Goal: Transaction & Acquisition: Book appointment/travel/reservation

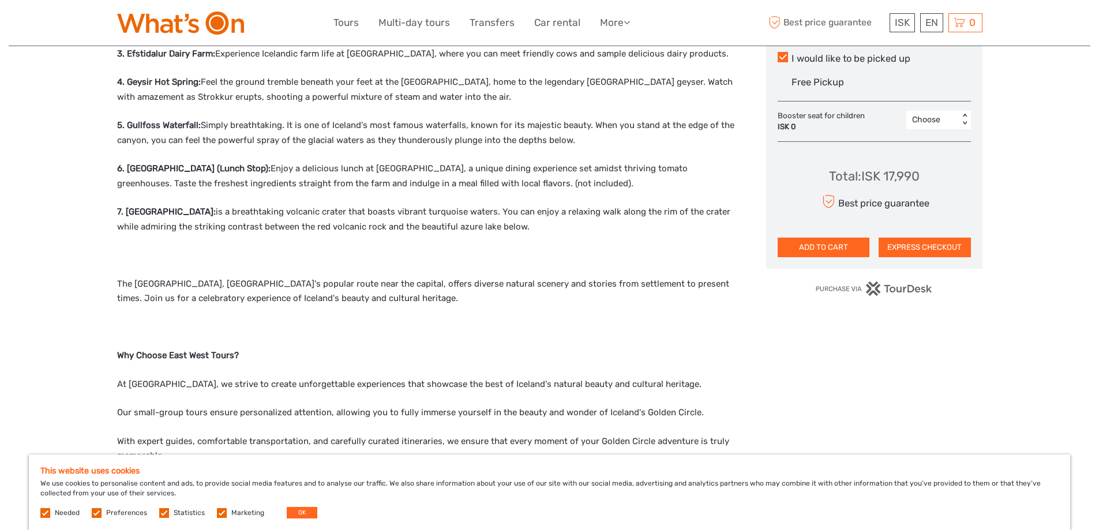
scroll to position [808, 0]
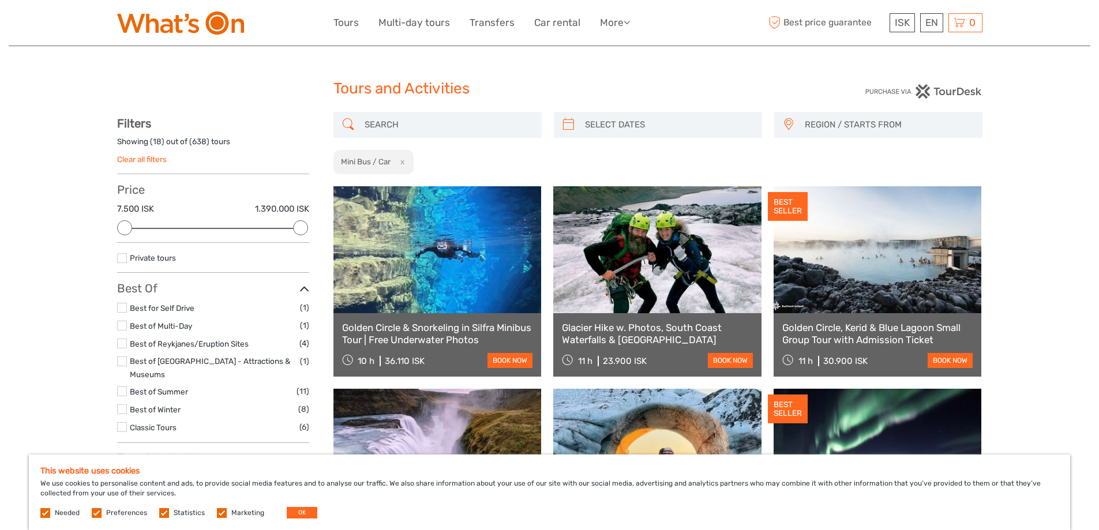
select select
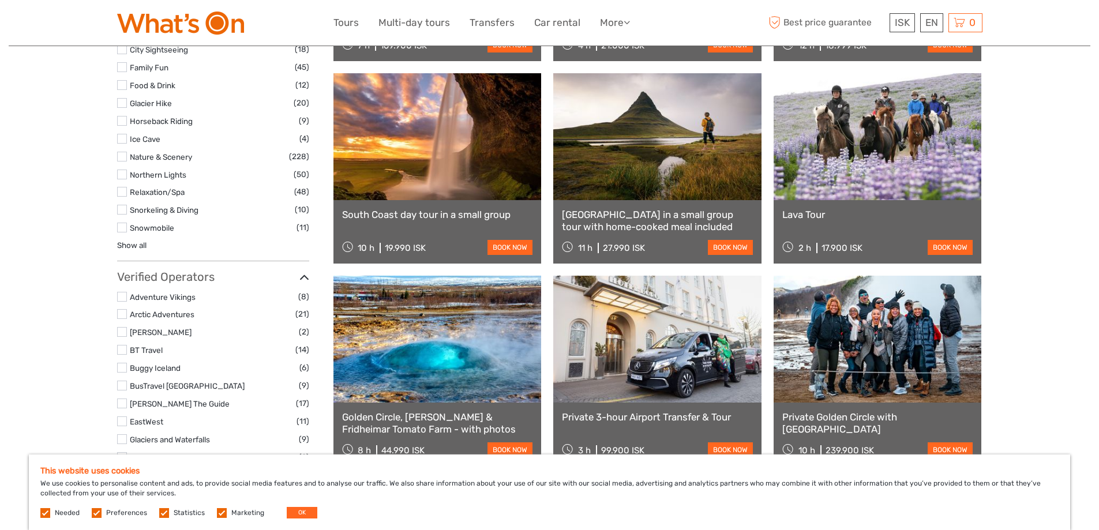
scroll to position [1096, 0]
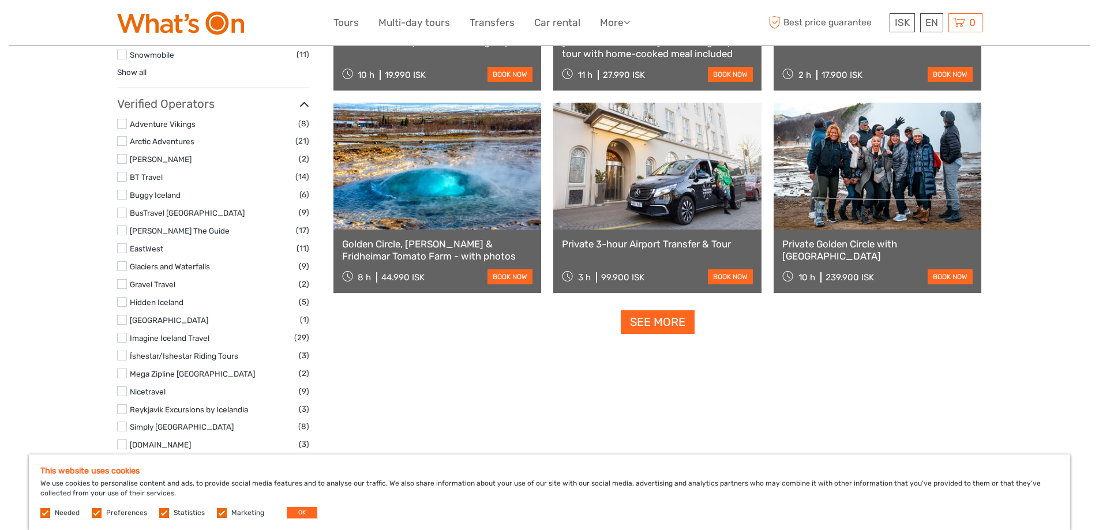
click at [452, 229] on link at bounding box center [437, 166] width 208 height 127
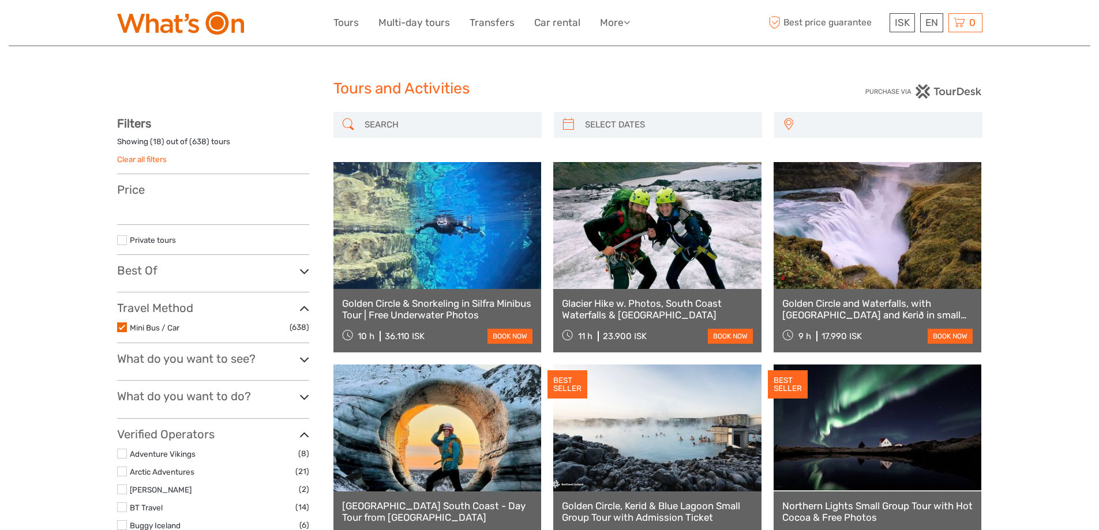
select select
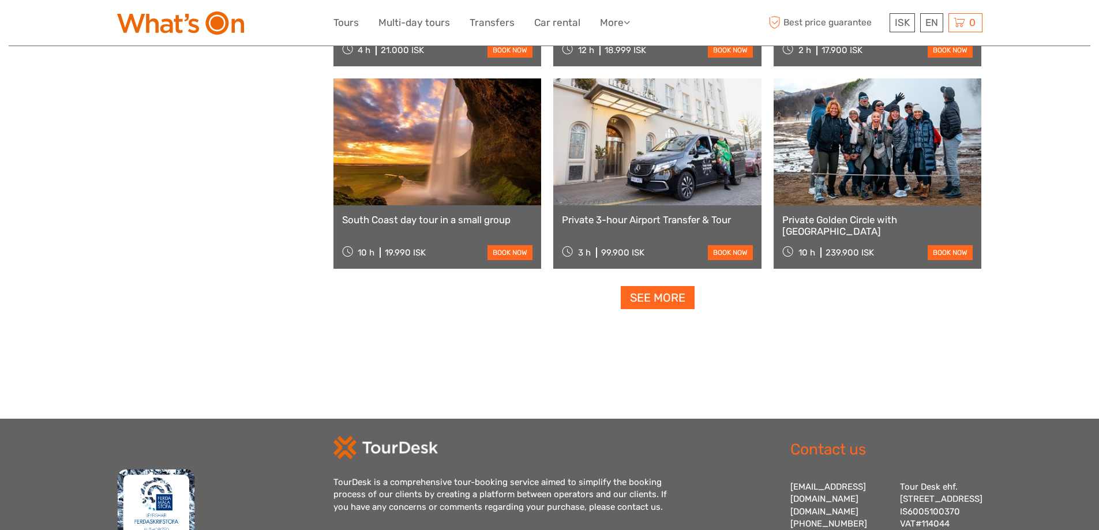
scroll to position [1096, 0]
select select
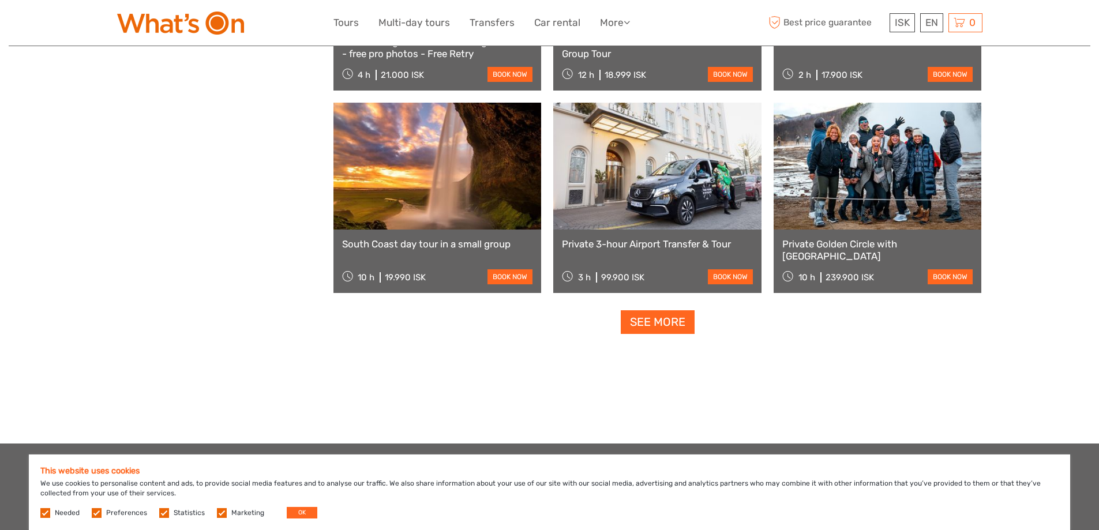
scroll to position [0, 0]
click at [677, 328] on link "See more" at bounding box center [658, 322] width 74 height 24
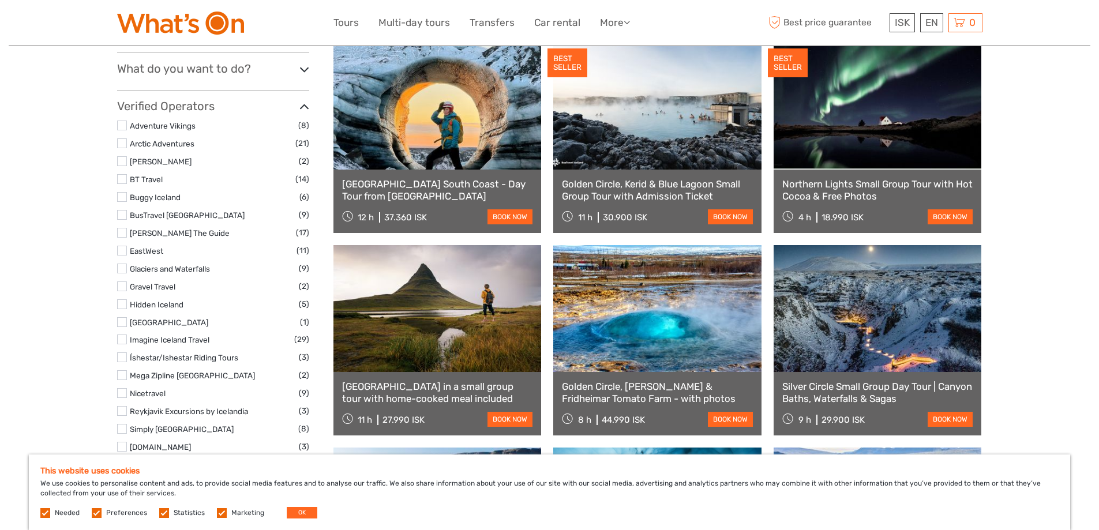
scroll to position [173, 0]
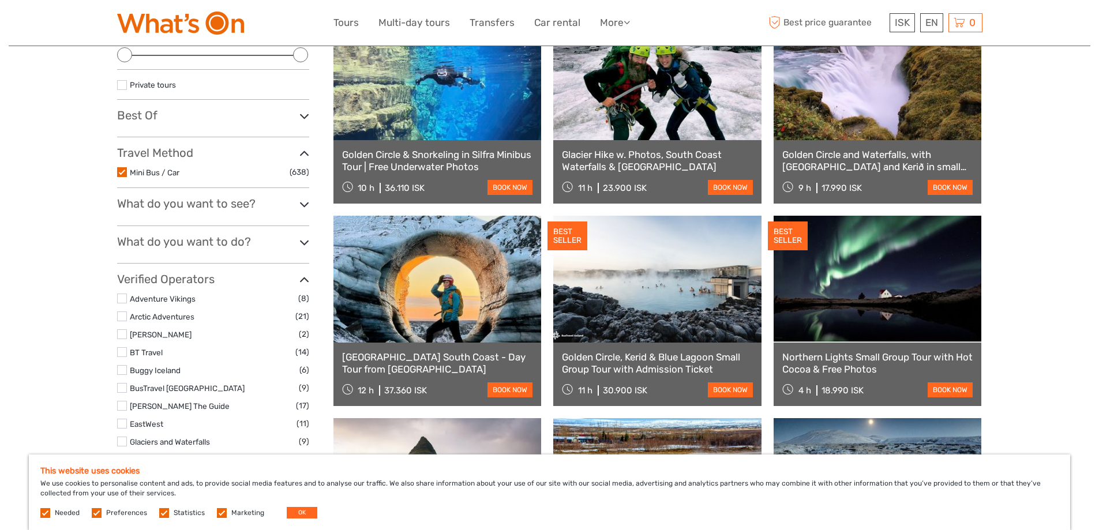
click at [275, 204] on h3 "What do you want to see?" at bounding box center [213, 204] width 192 height 14
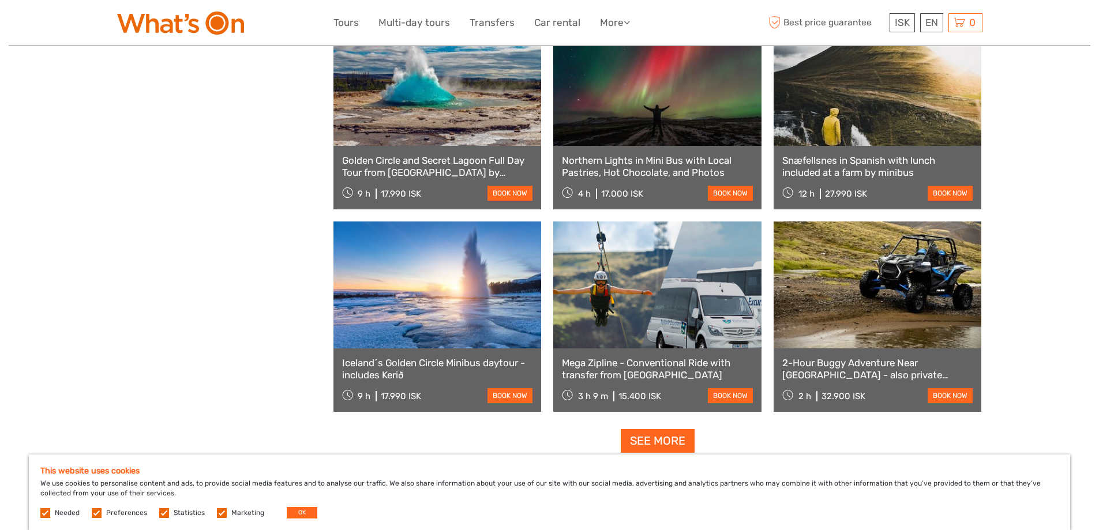
scroll to position [2250, 0]
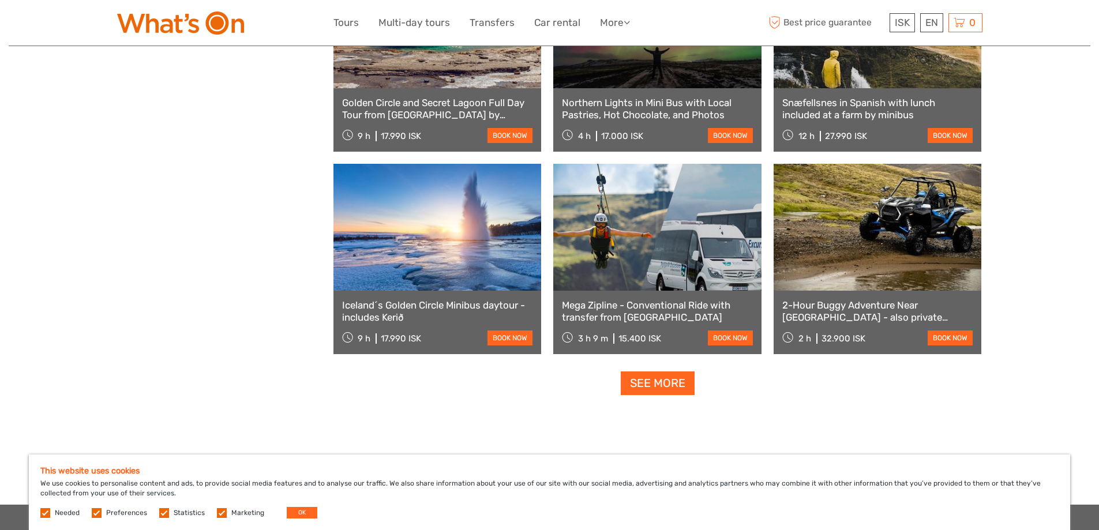
click at [666, 388] on link "See more" at bounding box center [658, 383] width 74 height 24
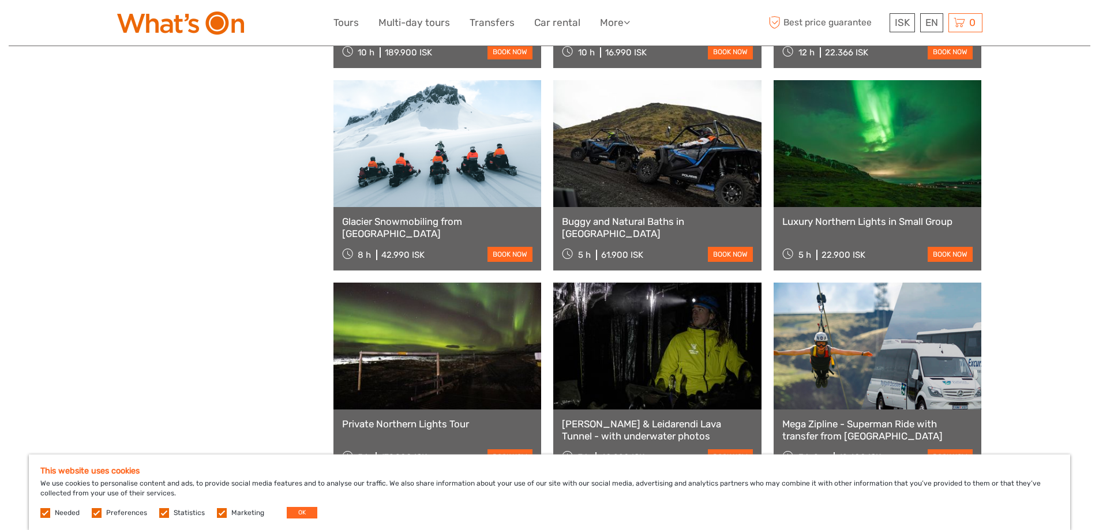
scroll to position [3461, 0]
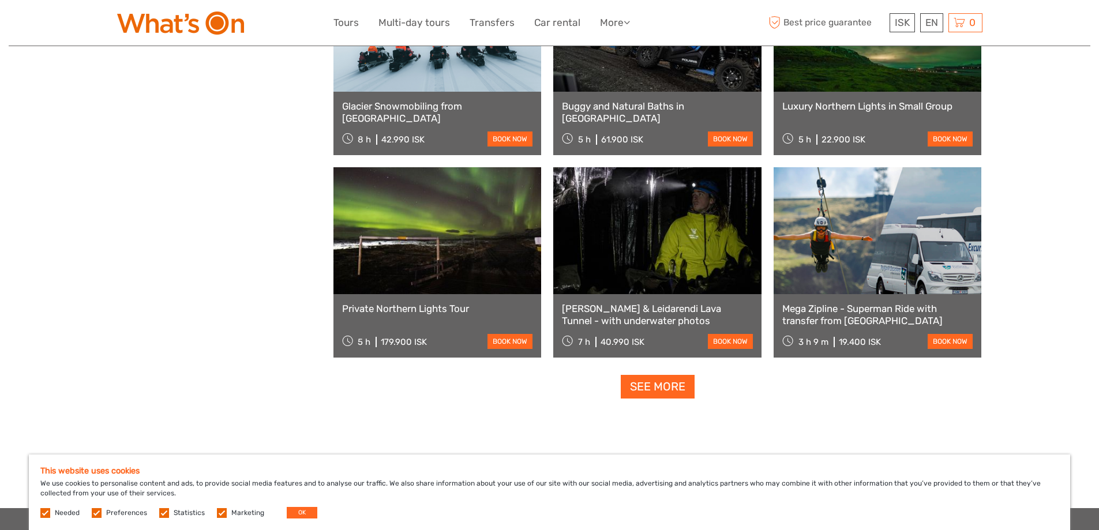
click at [658, 392] on link "See more" at bounding box center [658, 387] width 74 height 24
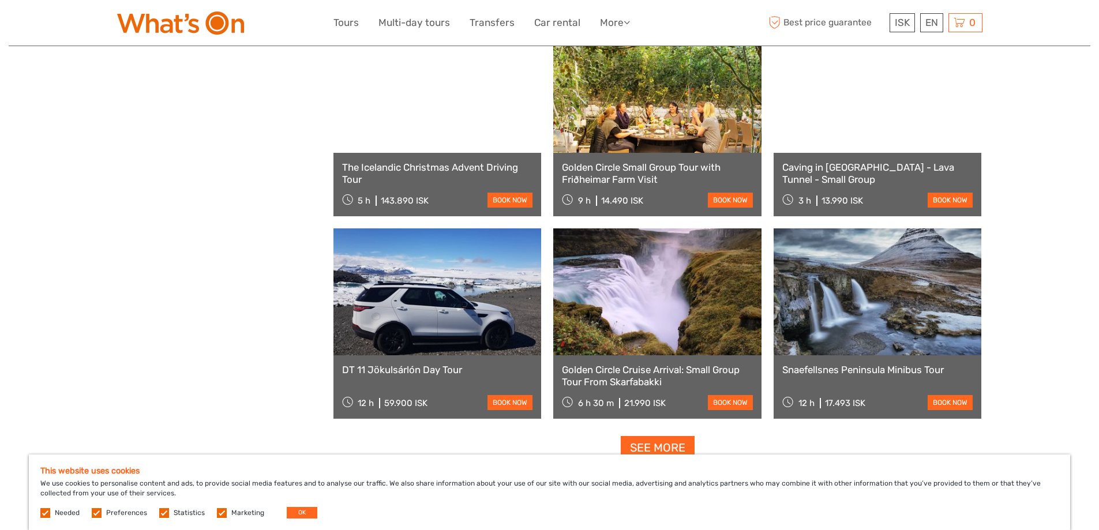
scroll to position [4672, 0]
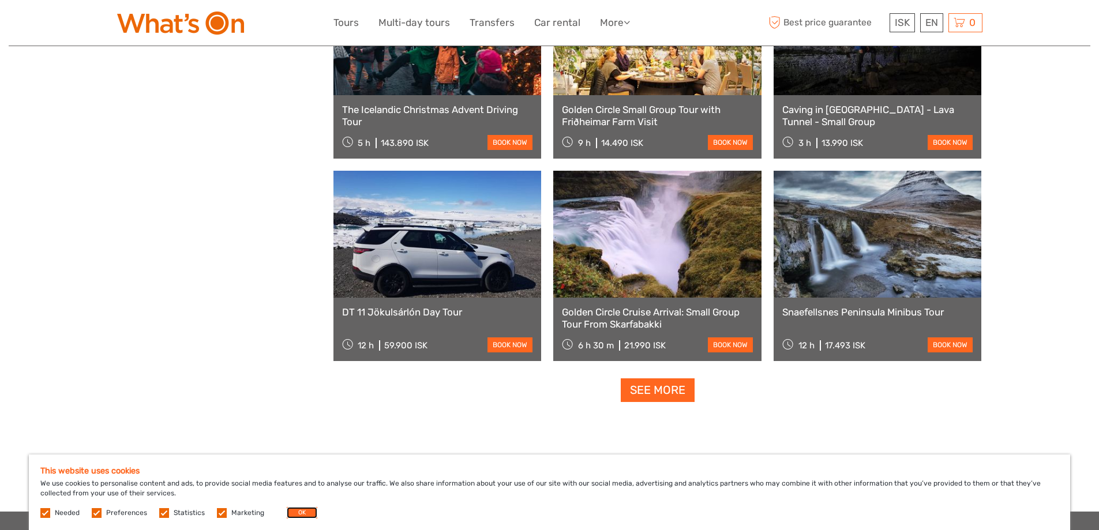
click at [299, 511] on button "OK" at bounding box center [302, 513] width 31 height 12
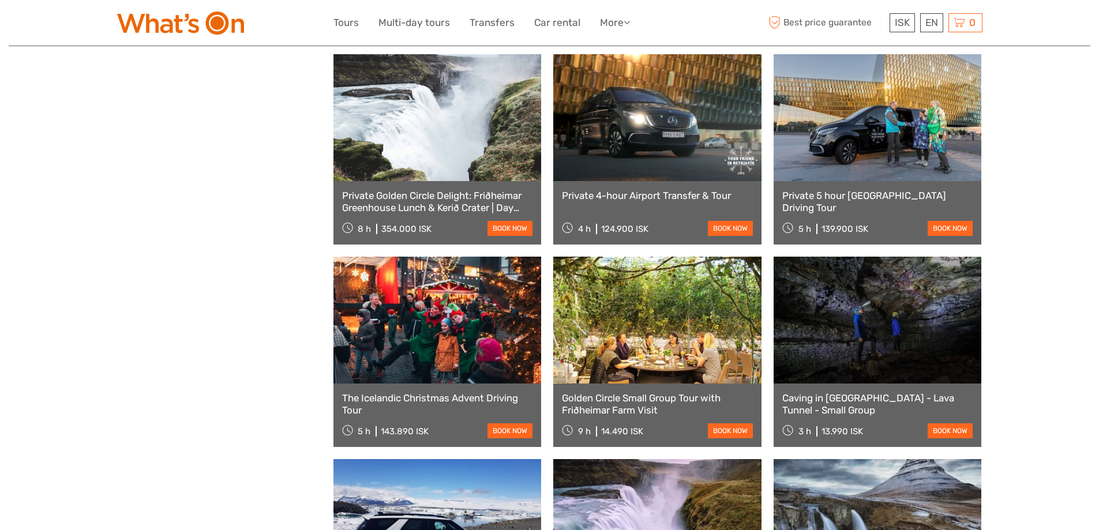
scroll to position [4499, 0]
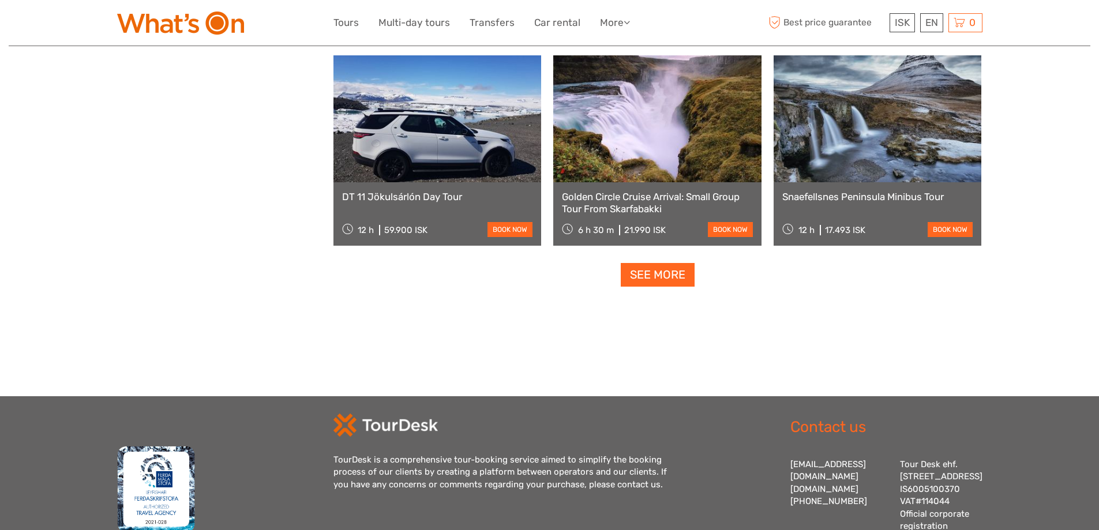
scroll to position [4893, 0]
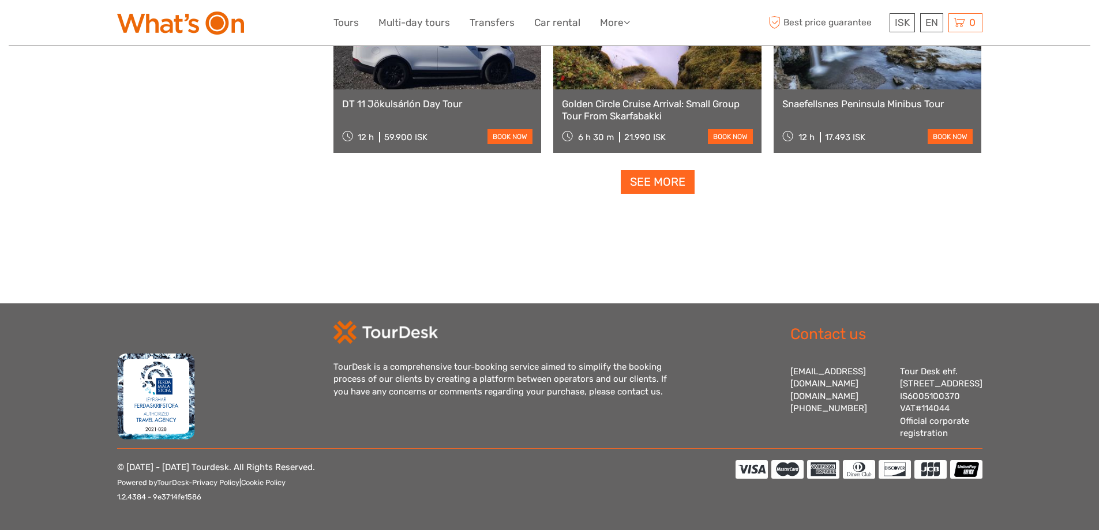
click at [655, 174] on link "See more" at bounding box center [658, 182] width 74 height 24
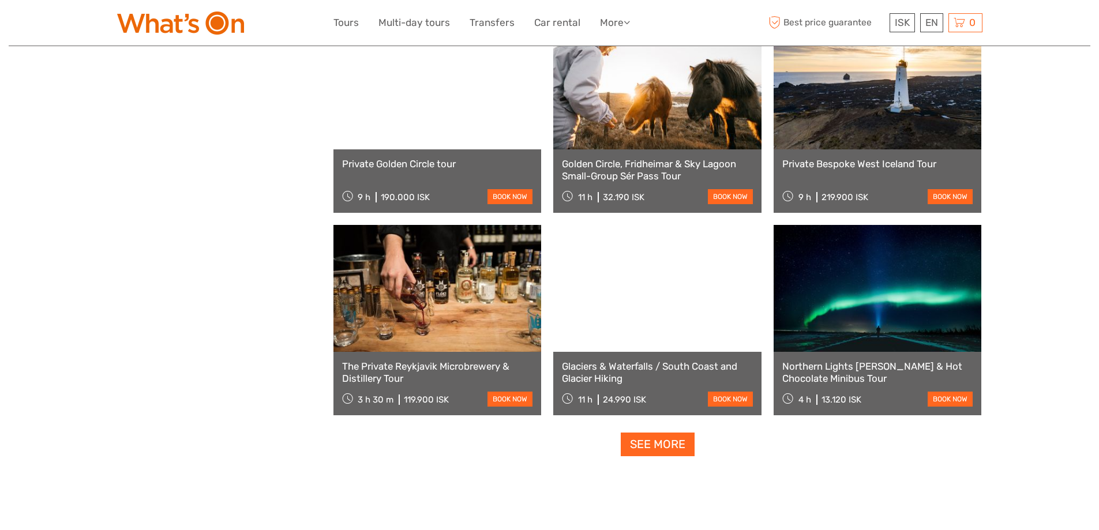
scroll to position [5891, 0]
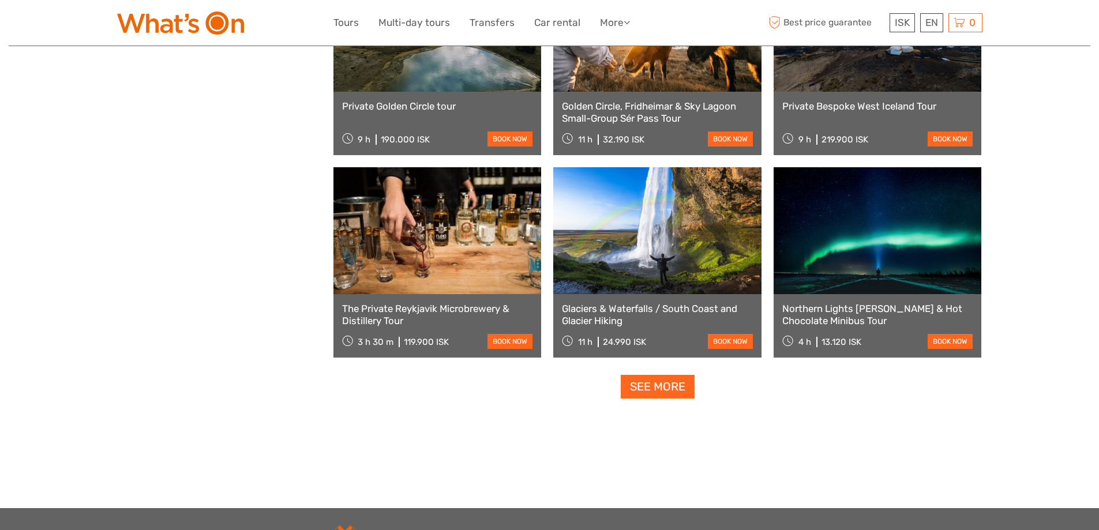
click at [664, 389] on link "See more" at bounding box center [658, 387] width 74 height 24
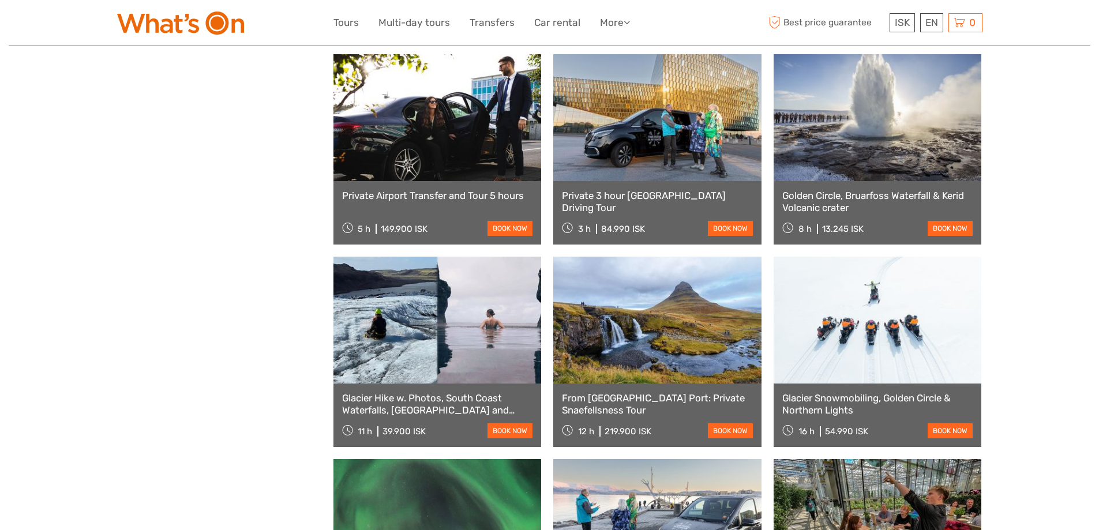
scroll to position [7102, 0]
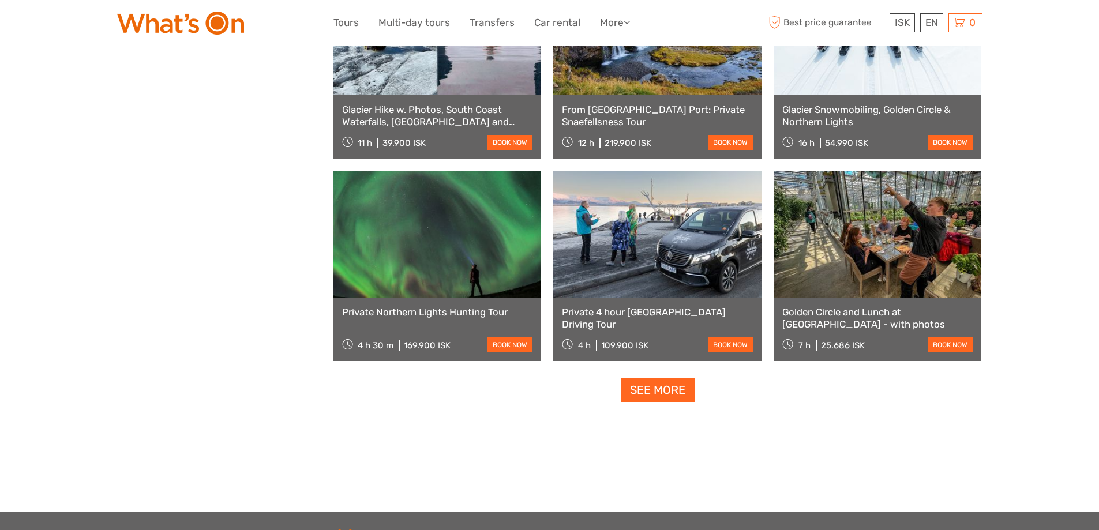
click at [645, 391] on link "See more" at bounding box center [658, 390] width 74 height 24
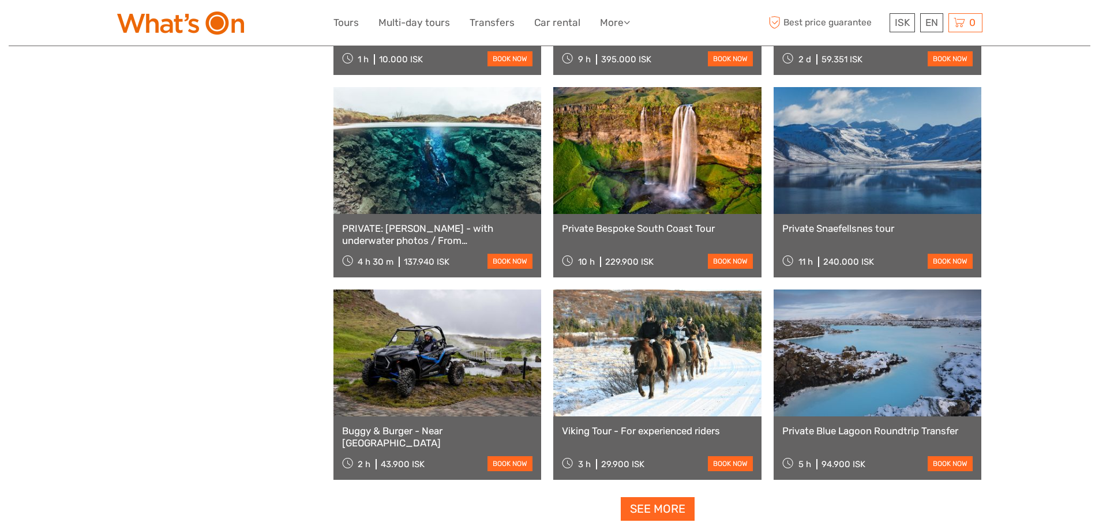
scroll to position [8313, 0]
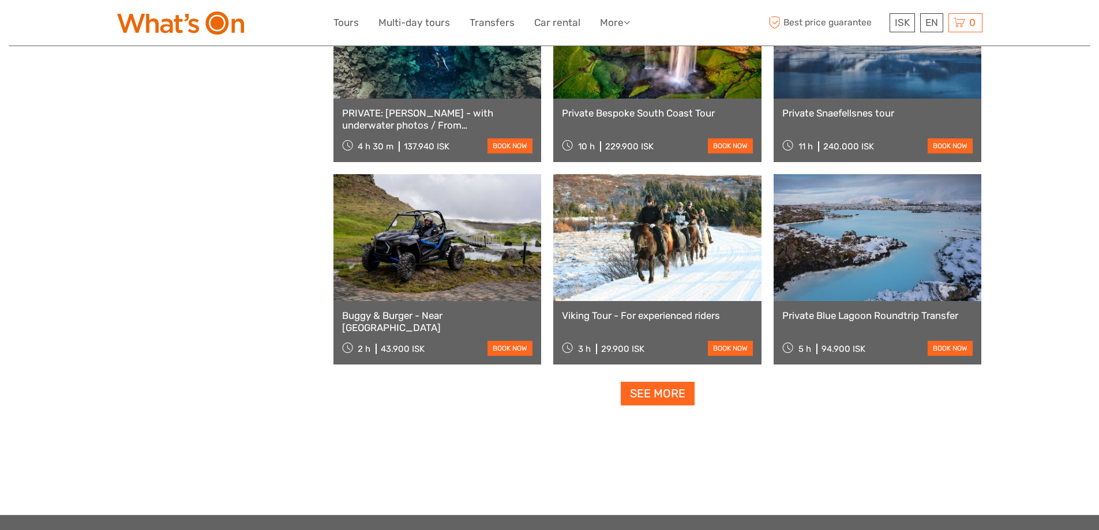
click at [662, 395] on link "See more" at bounding box center [658, 394] width 74 height 24
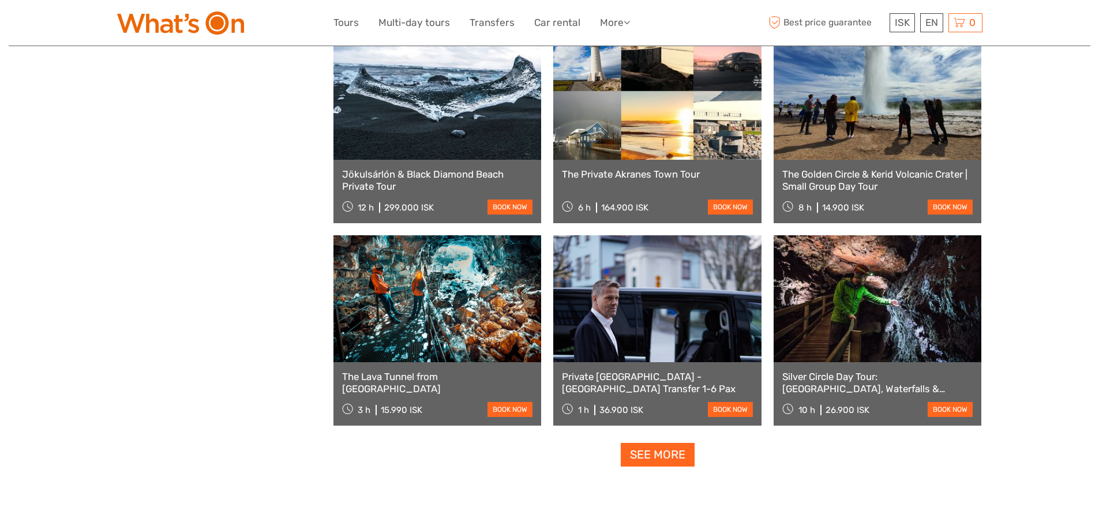
scroll to position [9525, 0]
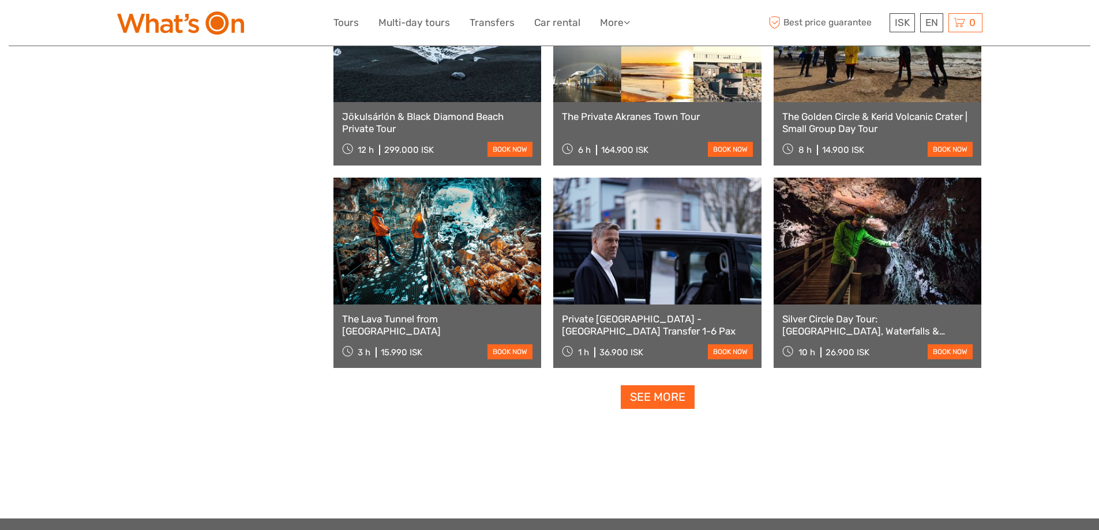
click at [674, 397] on link "See more" at bounding box center [658, 397] width 74 height 24
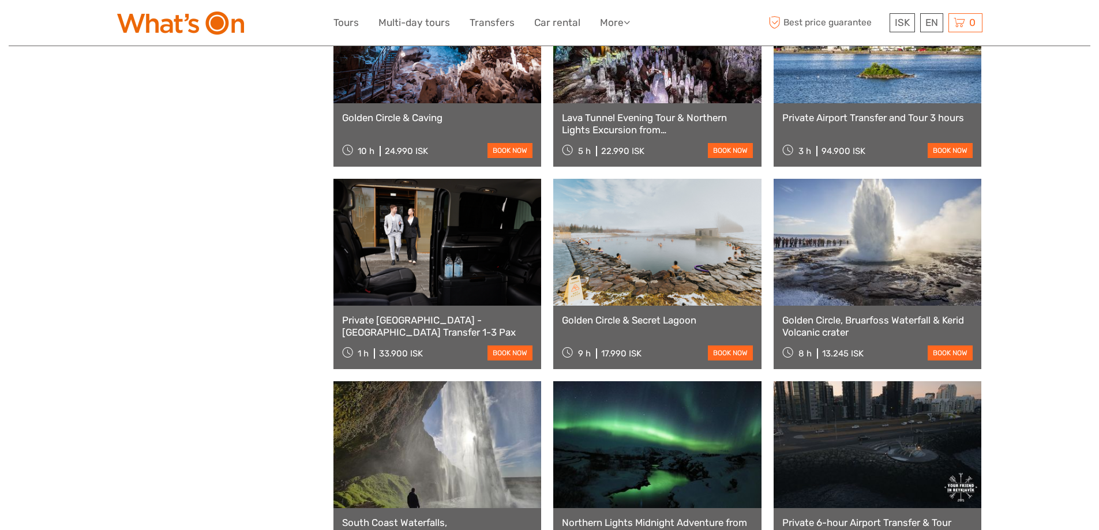
scroll to position [9986, 0]
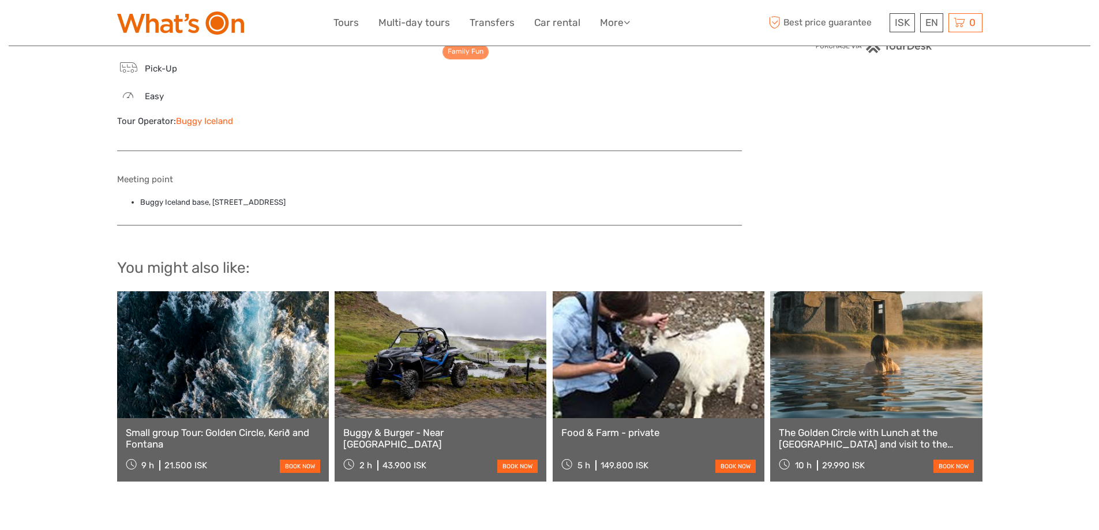
scroll to position [981, 0]
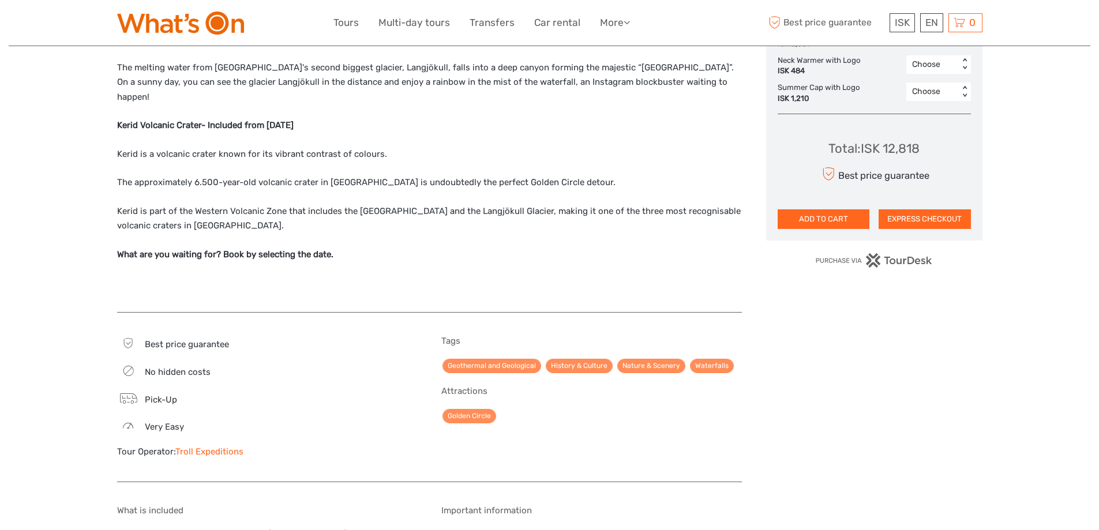
scroll to position [865, 0]
